Goal: Communication & Community: Share content

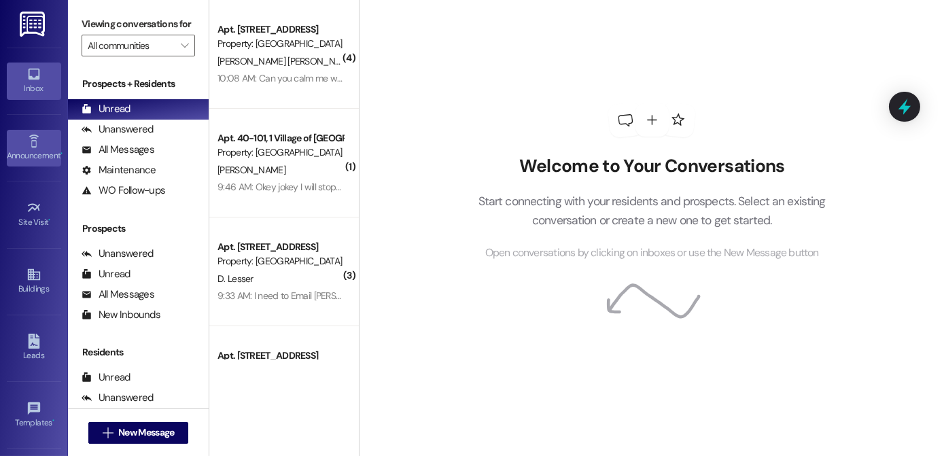
click at [44, 140] on link "Announcement •" at bounding box center [34, 148] width 54 height 37
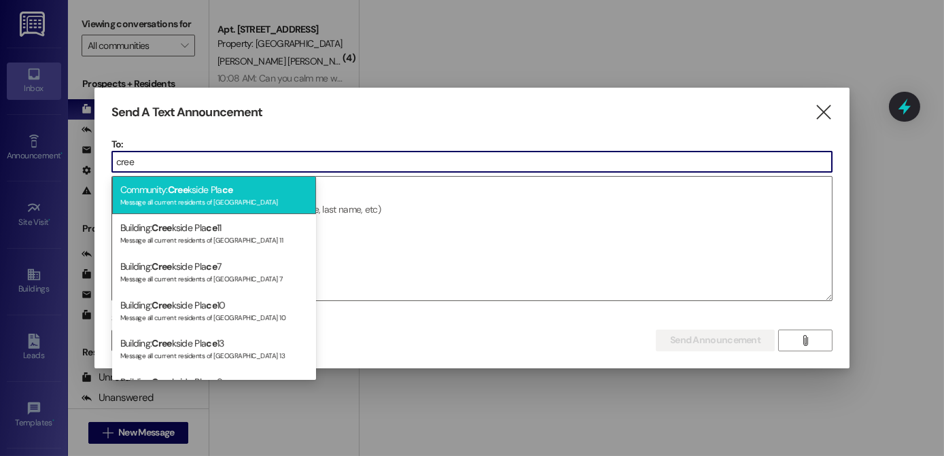
type input "cree"
click at [171, 184] on span "Cree" at bounding box center [178, 190] width 20 height 12
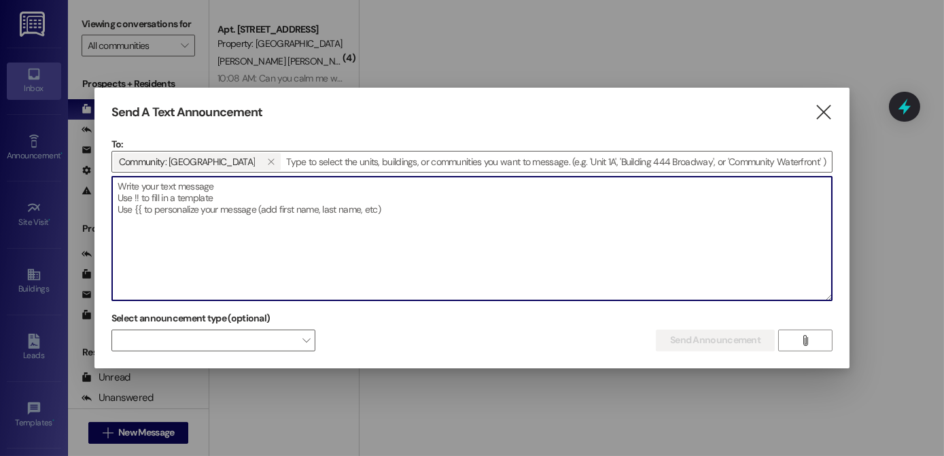
click at [175, 190] on textarea at bounding box center [472, 239] width 720 height 124
paste textarea "Hi members, an employee from Adams County Human Services will be at the Watervi…"
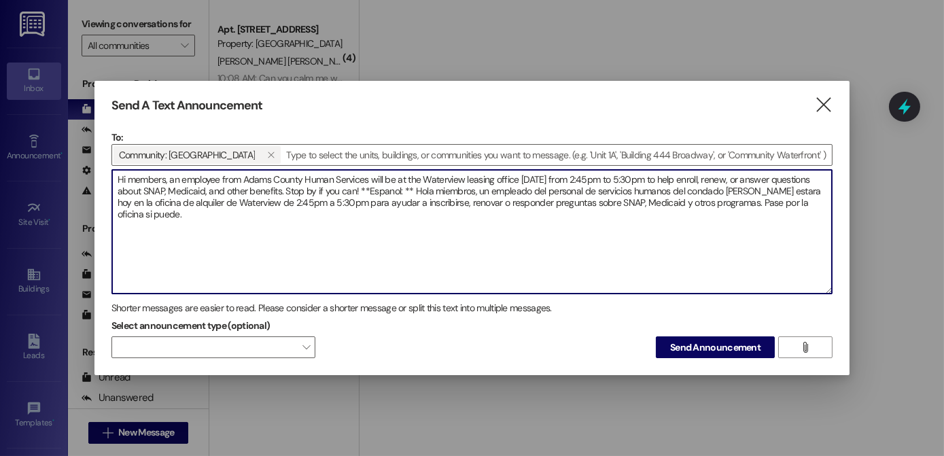
click at [126, 174] on textarea "Hi members, an employee from Adams County Human Services will be at the Watervi…" at bounding box center [472, 232] width 720 height 124
drag, startPoint x: 464, startPoint y: 175, endPoint x: 504, endPoint y: 178, distance: 39.6
click at [504, 178] on textarea "Hi Creekside members, an employee from Adams County Human Services will be at t…" at bounding box center [472, 232] width 720 height 124
drag, startPoint x: 627, startPoint y: 175, endPoint x: 618, endPoint y: 175, distance: 8.8
click at [619, 176] on textarea "Hi Creekside members, an employee from Adams County Human Services will be at t…" at bounding box center [472, 232] width 720 height 124
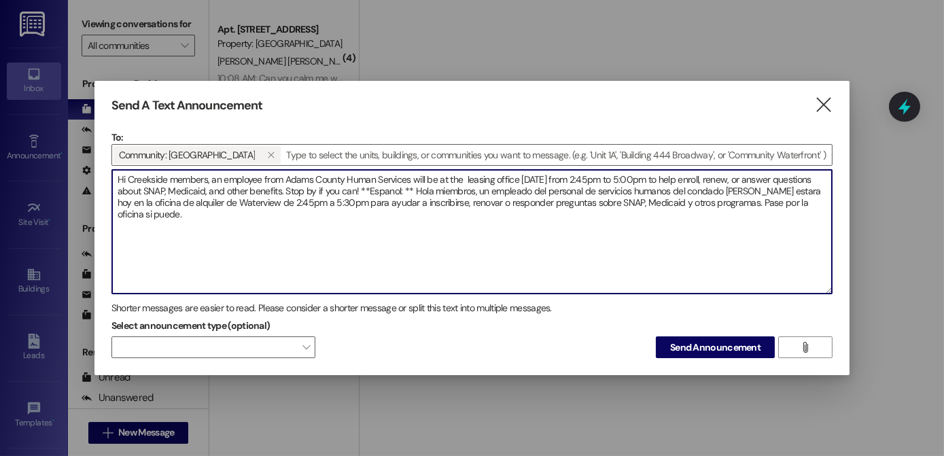
click at [470, 191] on textarea "Hi Creekside members, an employee from Adams County Human Services will be at t…" at bounding box center [472, 232] width 720 height 124
drag, startPoint x: 319, startPoint y: 199, endPoint x: 267, endPoint y: 199, distance: 51.7
click at [267, 199] on textarea "Hi Creekside members, an employee from Adams County Human Services will be at t…" at bounding box center [472, 232] width 720 height 124
click at [321, 203] on textarea "Hi Creekside members, an employee from Adams County Human Services will be at t…" at bounding box center [472, 232] width 720 height 124
click at [153, 210] on textarea "Hi Creekside members, an employee from Adams County Human Services will be at t…" at bounding box center [472, 232] width 720 height 124
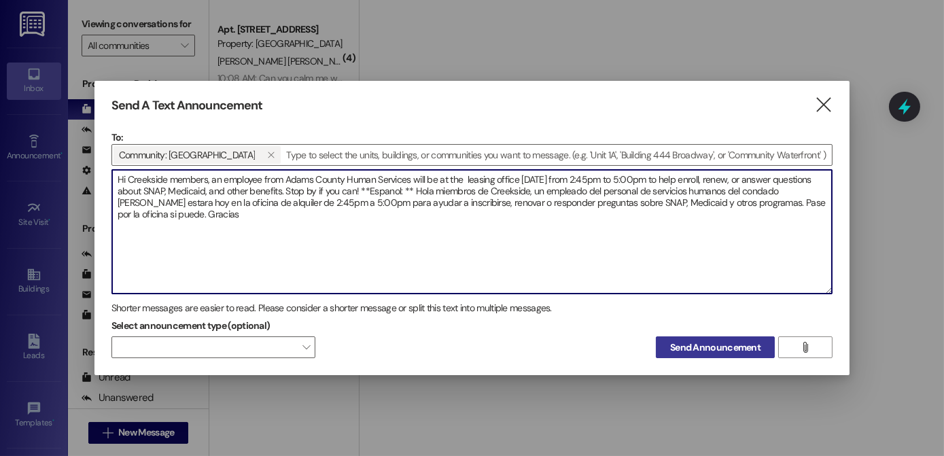
type textarea "Hi Creekside members, an employee from Adams County Human Services will be at t…"
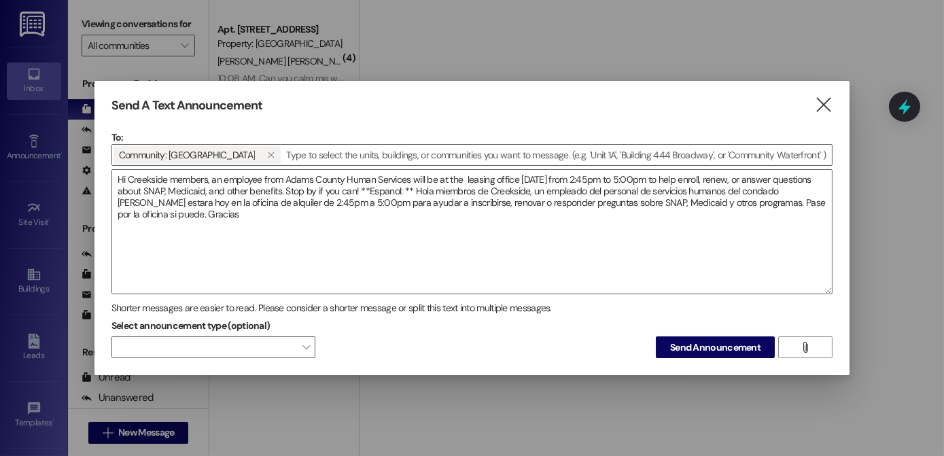
click at [685, 351] on span "Send Announcement" at bounding box center [715, 348] width 90 height 14
